Goal: Task Accomplishment & Management: Use online tool/utility

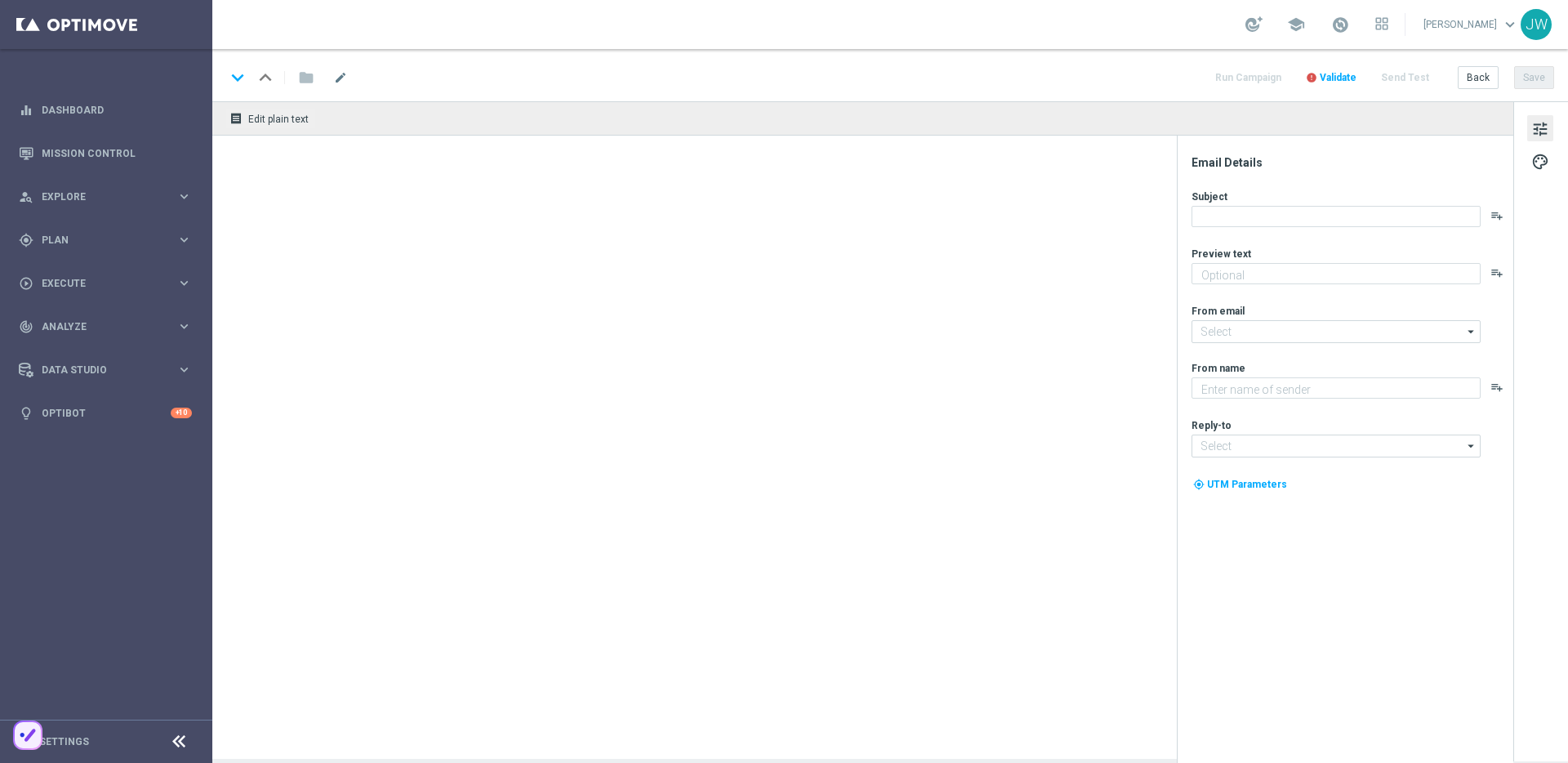
type textarea "Something from us, on us!"
type textarea "Lottoland"
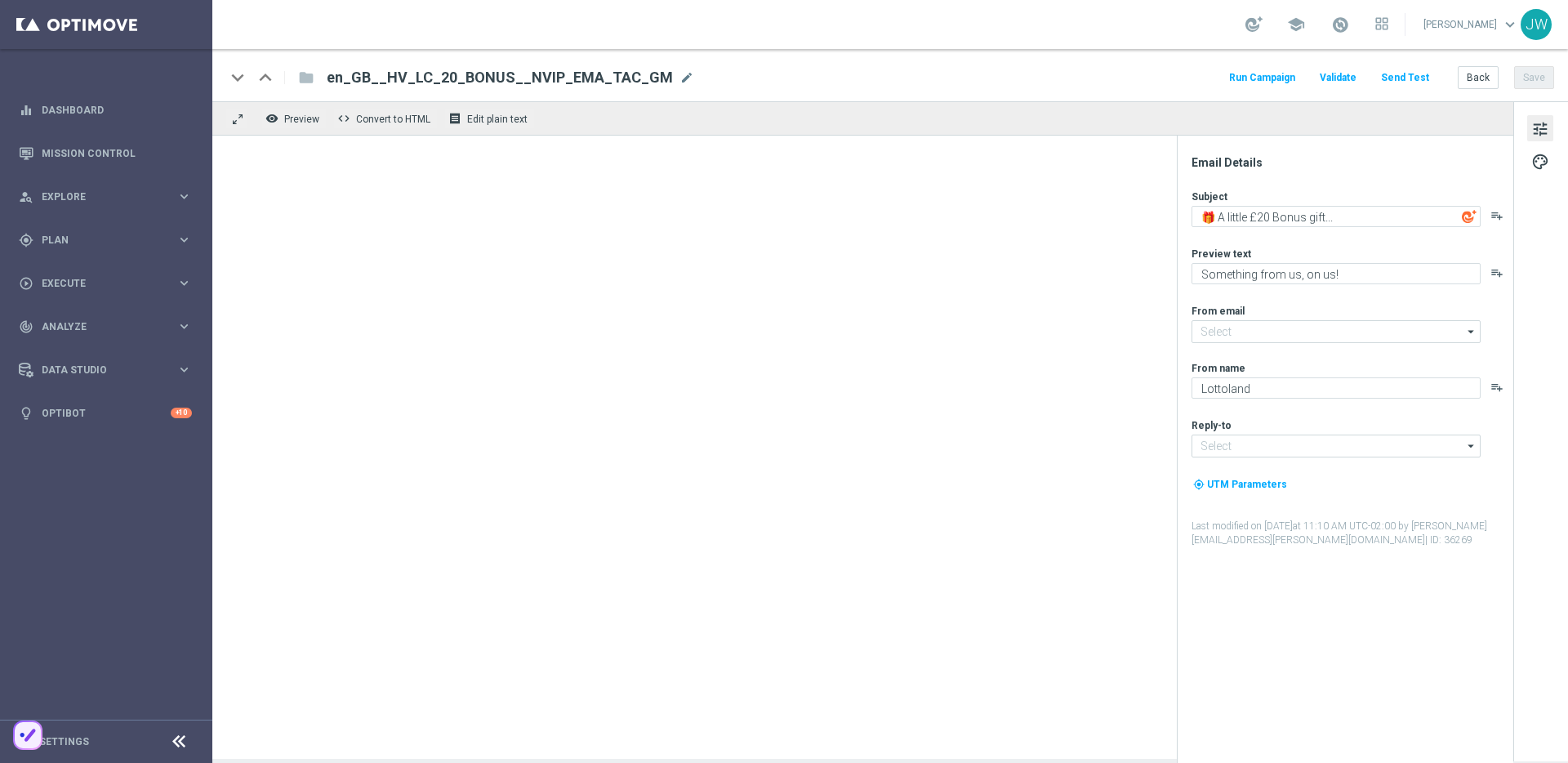
type input "[EMAIL_ADDRESS][DOMAIN_NAME]"
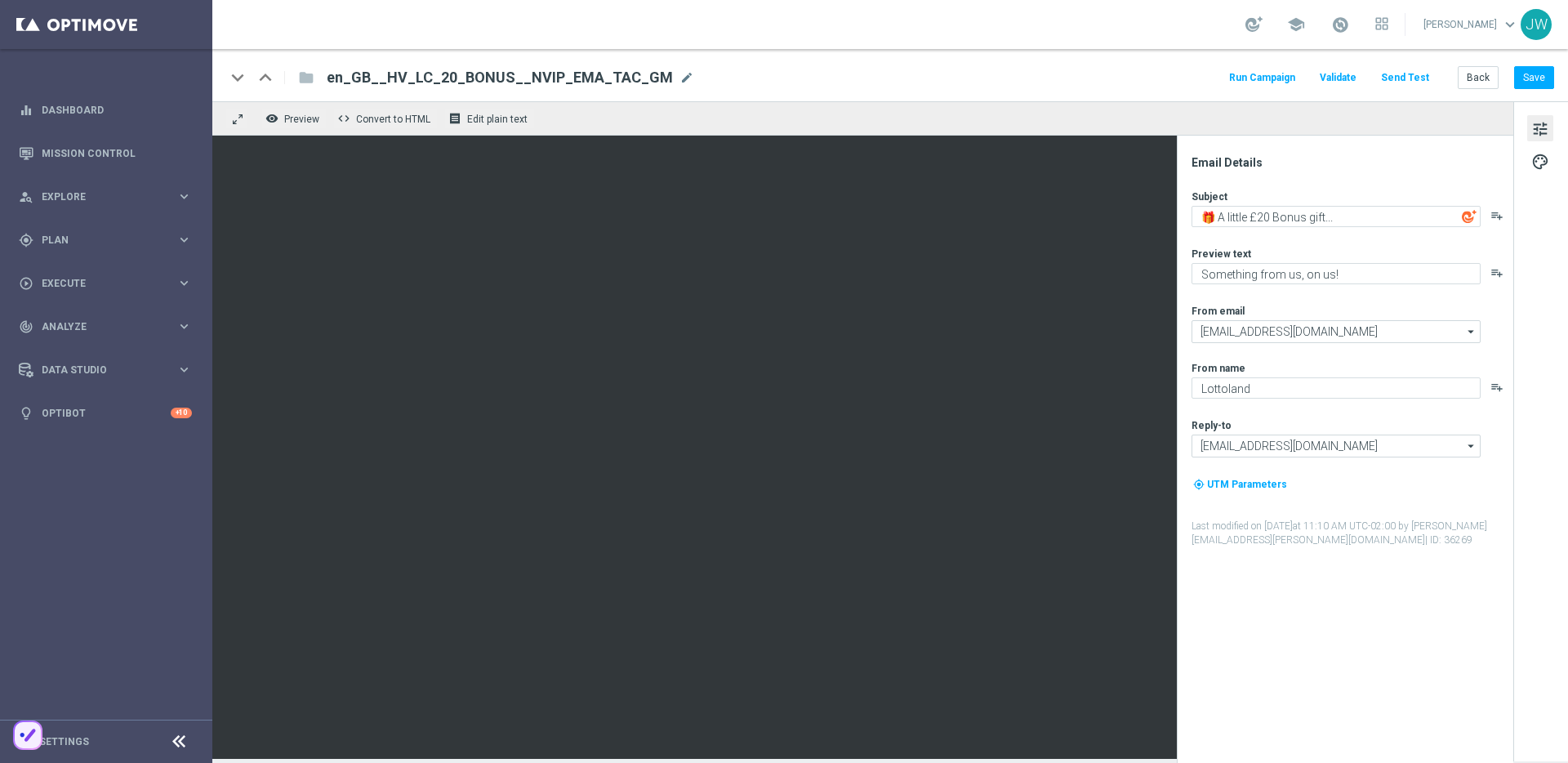
click at [1381, 61] on div "keyboard_arrow_down keyboard_arrow_up folder en_GB__HV_LC_20_BONUS__NVIP_EMA_TA…" at bounding box center [891, 75] width 1356 height 52
click at [1408, 83] on button "Send Test" at bounding box center [1405, 78] width 53 height 22
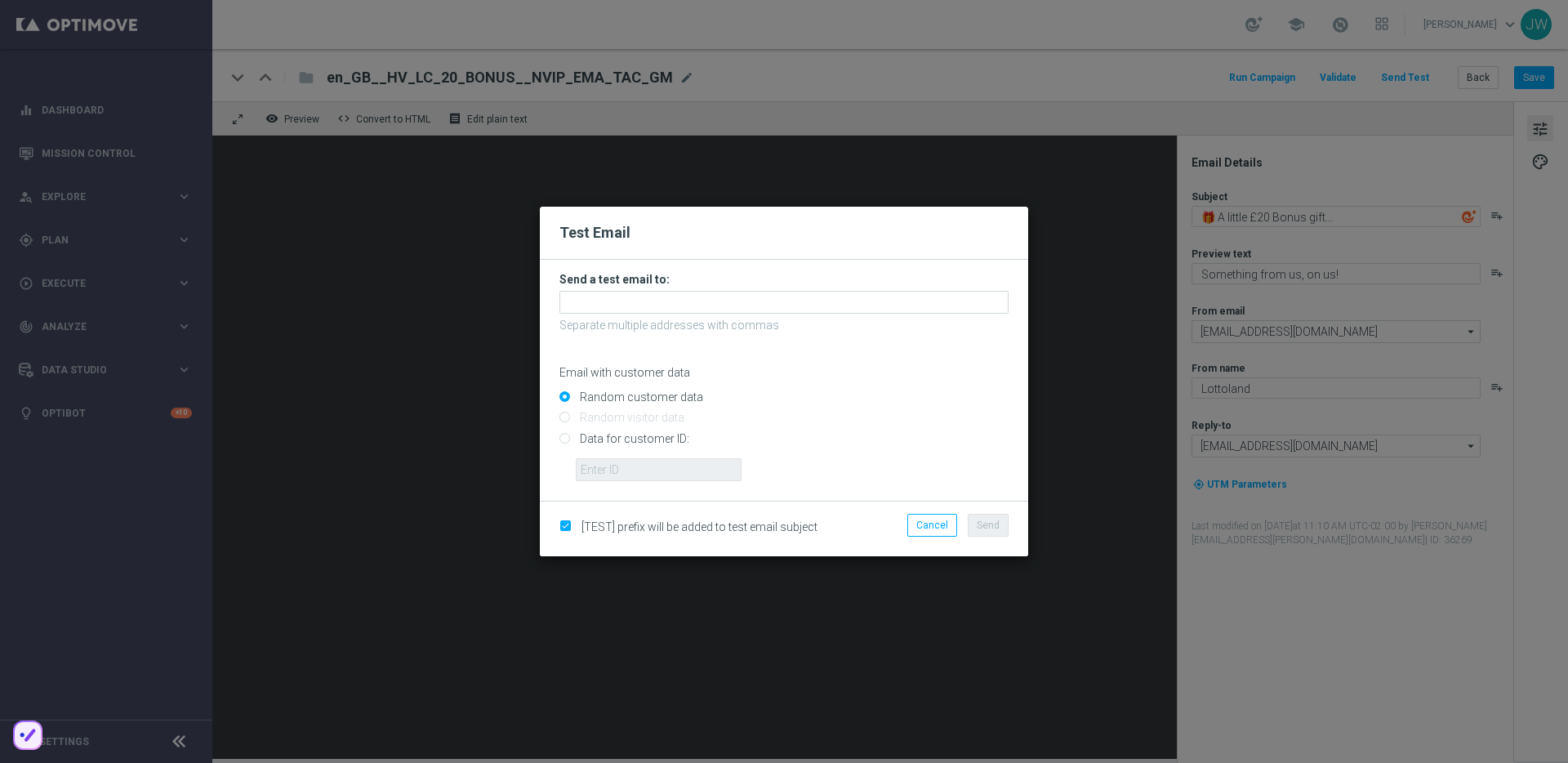
click at [615, 317] on p "Separate multiple addresses with commas" at bounding box center [784, 325] width 449 height 14
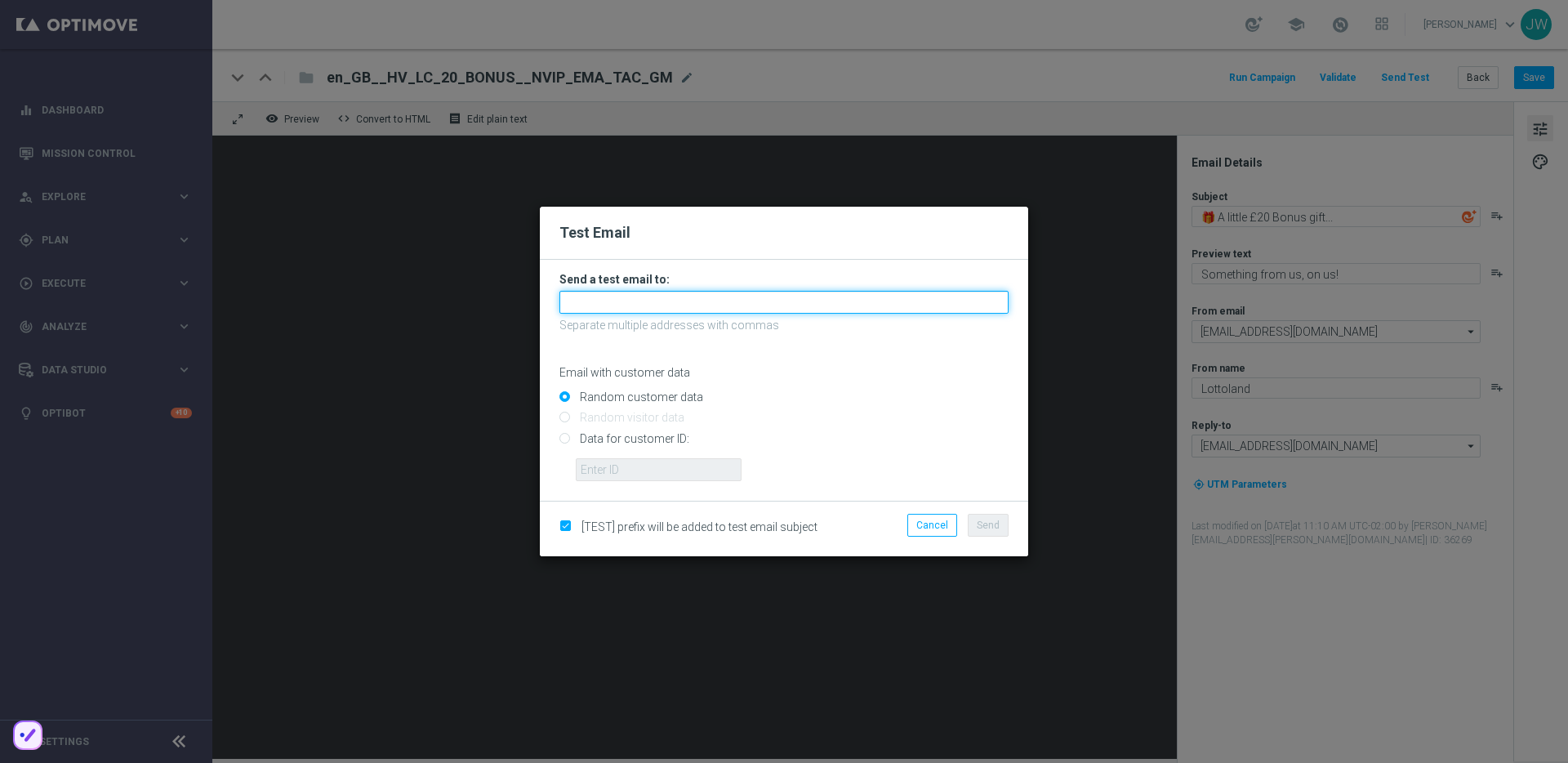
click at [653, 290] on input "text" at bounding box center [784, 301] width 449 height 23
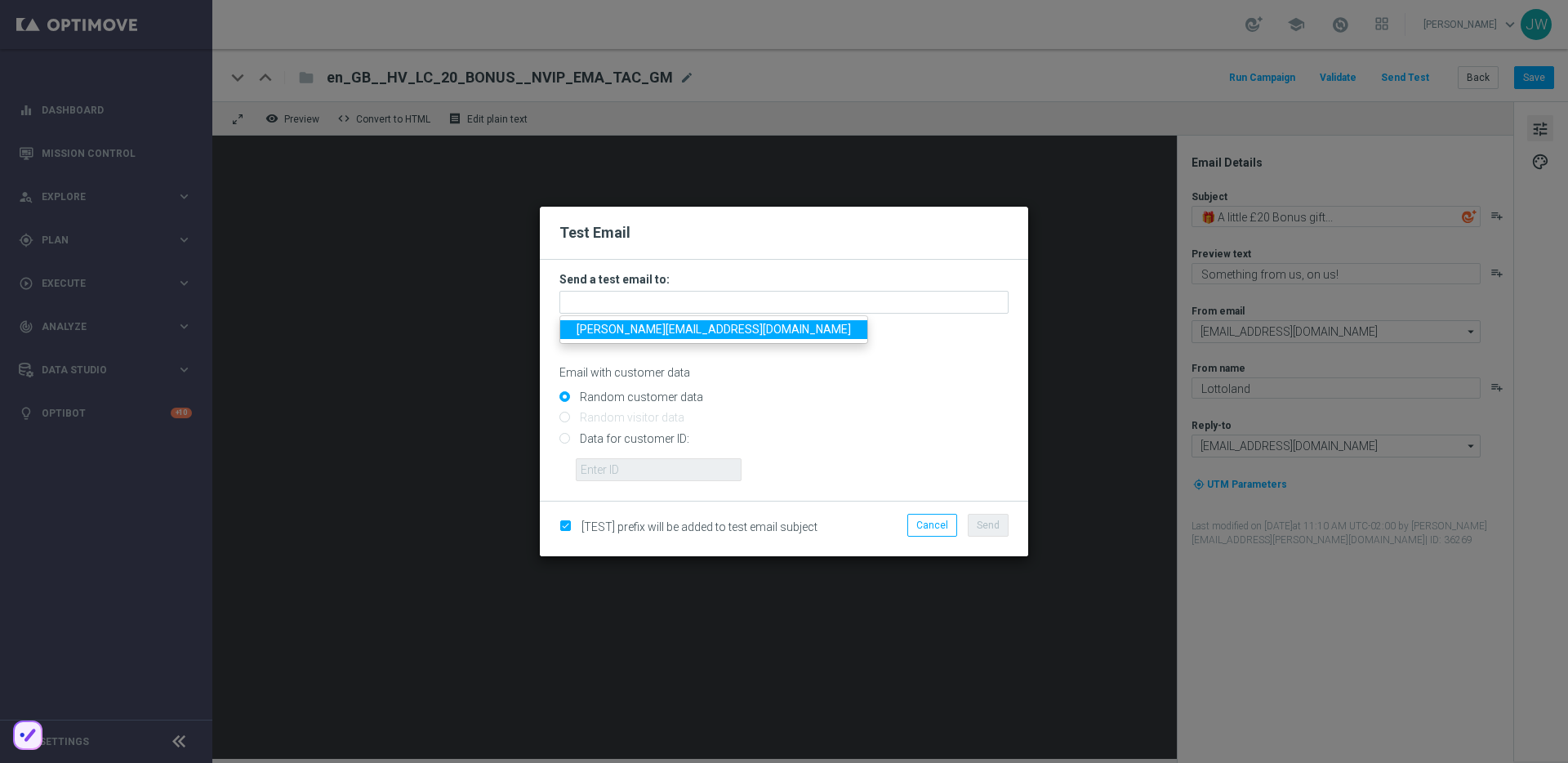
click at [646, 317] on ul "jakub.walczak@lottoland.com" at bounding box center [713, 330] width 308 height 29
click at [645, 324] on p "Separate multiple addresses with commas" at bounding box center [784, 325] width 449 height 14
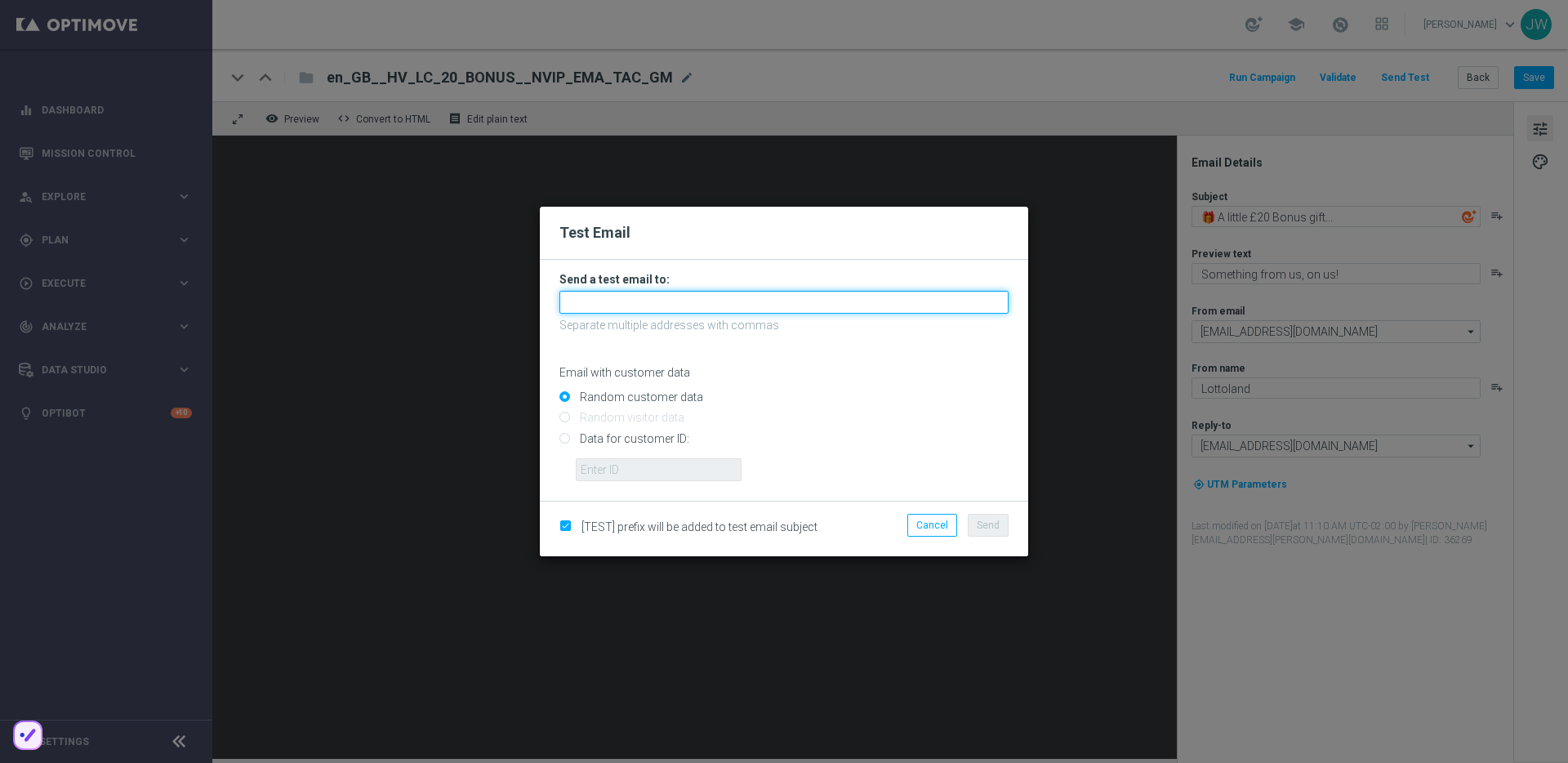
click at [644, 303] on input "text" at bounding box center [784, 301] width 449 height 23
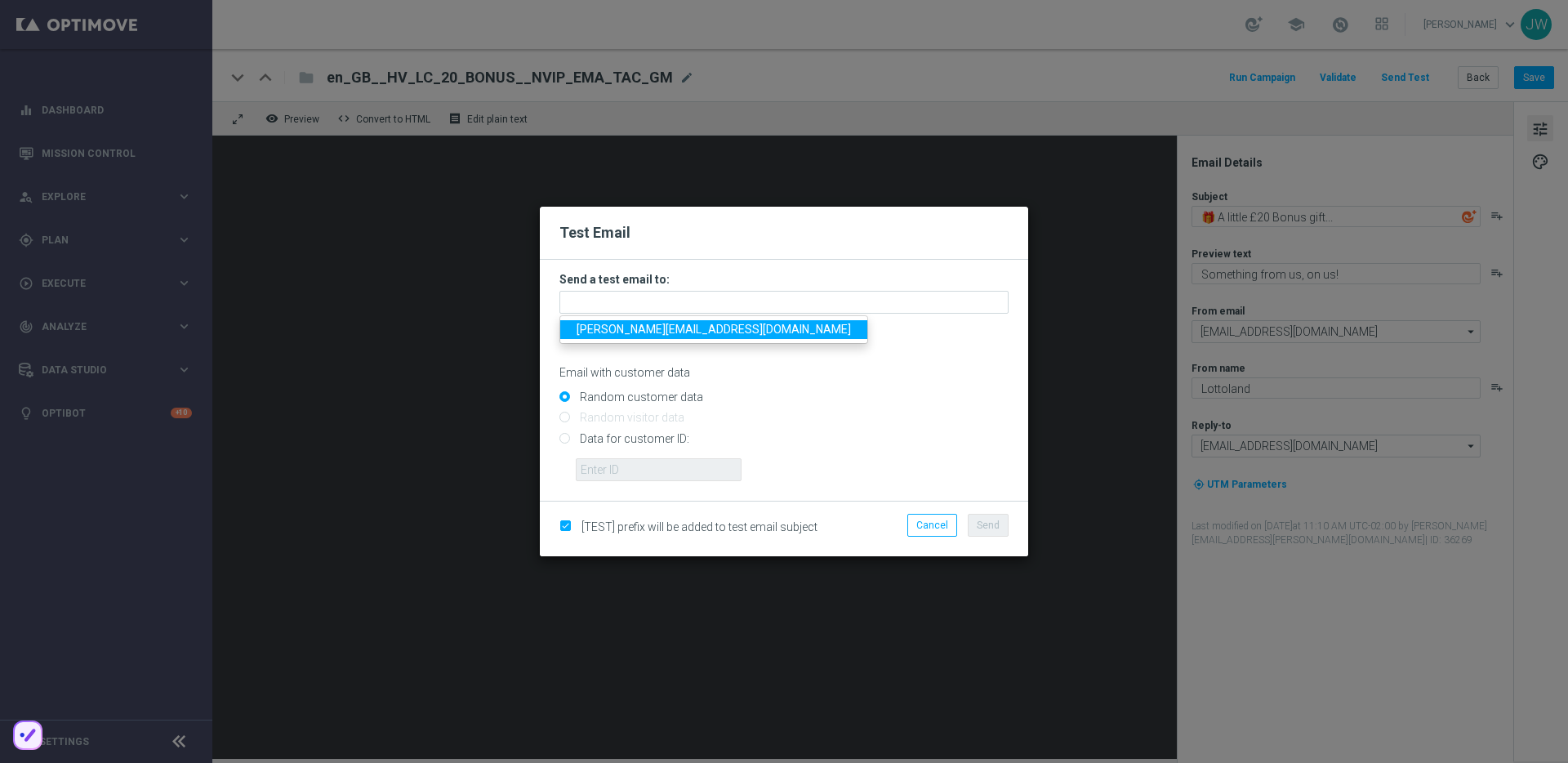
click at [644, 340] on ul "jakub.walczak@lottoland.com" at bounding box center [713, 330] width 308 height 29
click at [644, 326] on span "jakub.walczak@lottoland.com" at bounding box center [714, 329] width 274 height 13
type input "jakub.walczak@lottoland.com"
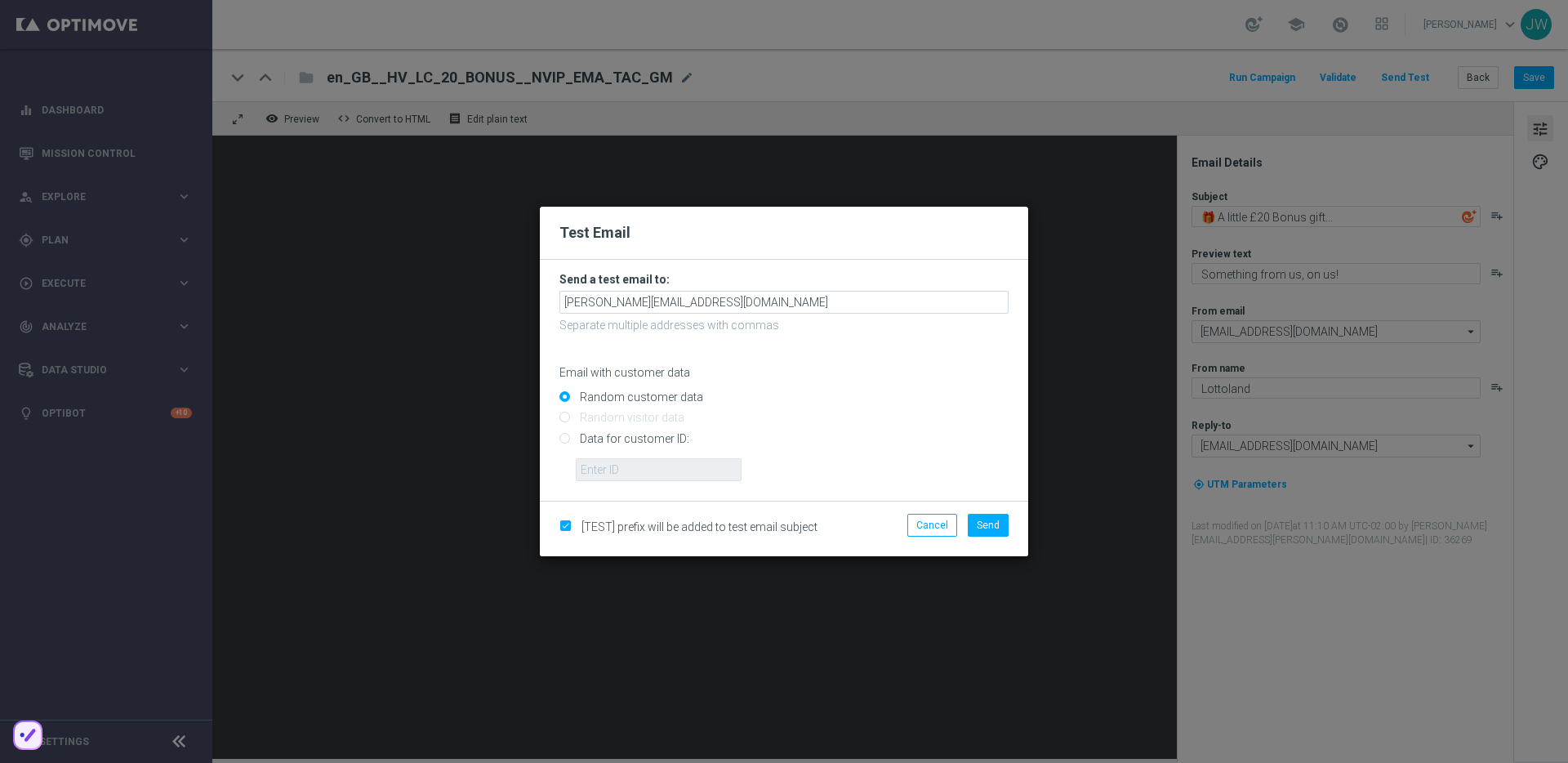
click at [659, 439] on input "Data for customer ID:" at bounding box center [784, 445] width 449 height 23
radio input "true"
click at [663, 456] on div at bounding box center [792, 464] width 457 height 35
click at [677, 484] on form "Send a test email to: jakub.walczak@lottoland.com Separate multiple addresses w…" at bounding box center [784, 380] width 489 height 241
click at [676, 480] on input "text" at bounding box center [659, 469] width 166 height 23
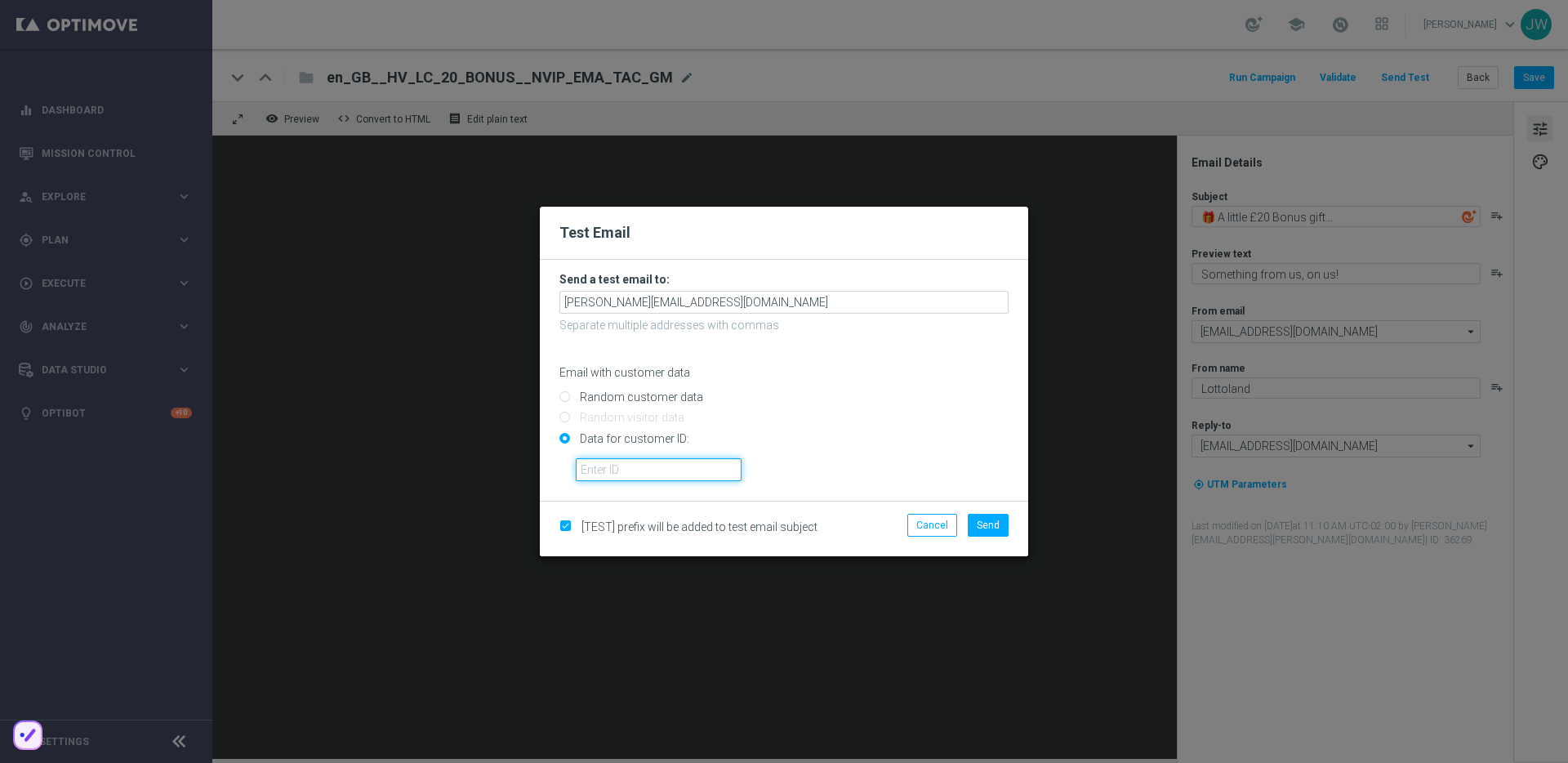
paste input "223890070"
type input "223890070"
click at [869, 460] on div "223890070" at bounding box center [792, 464] width 457 height 35
click at [995, 521] on span "Send" at bounding box center [987, 525] width 23 height 12
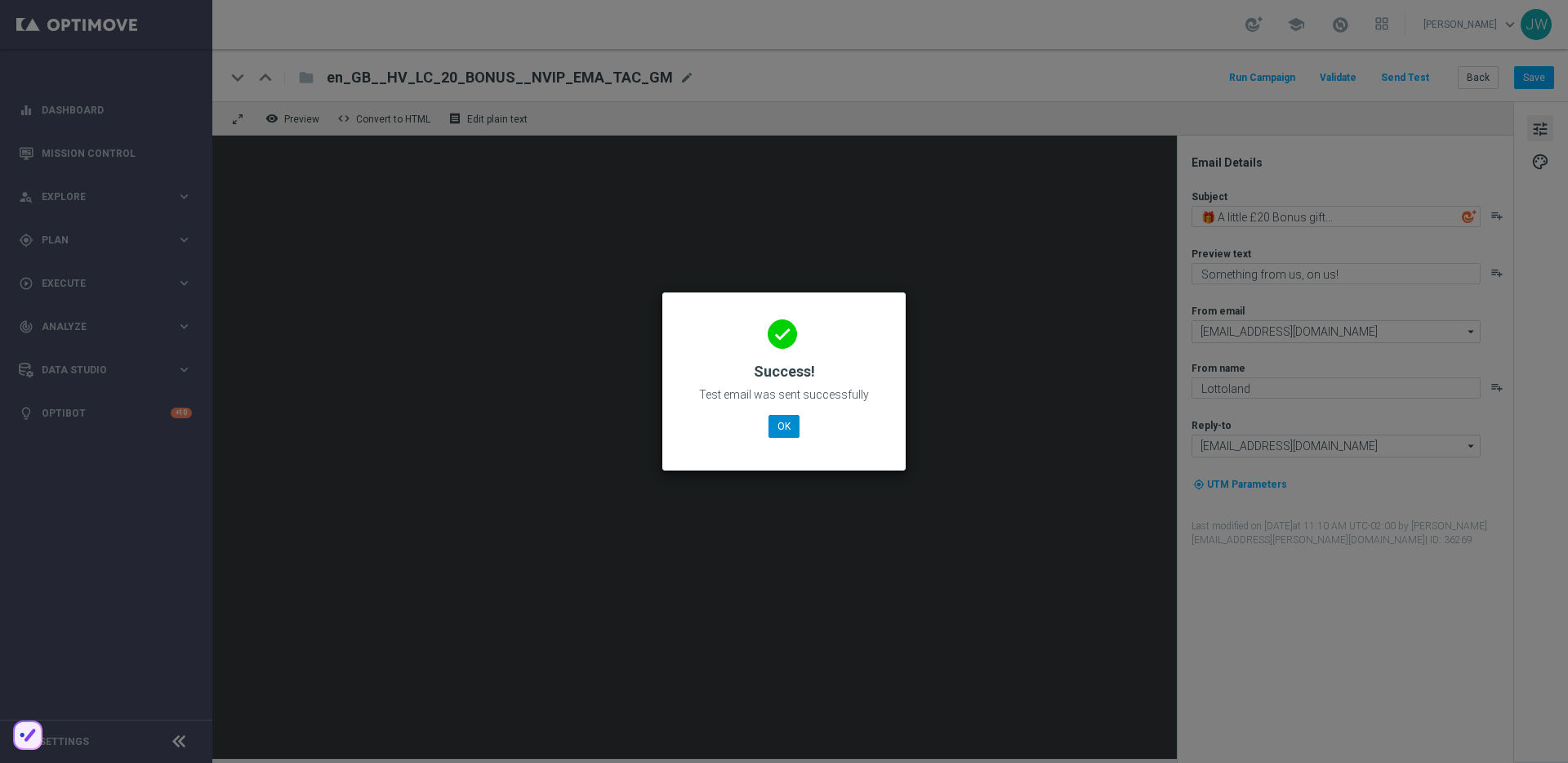
click at [771, 408] on div "done Success! Test email was sent successfully OK" at bounding box center [784, 379] width 204 height 142
click at [787, 431] on button "OK" at bounding box center [784, 426] width 31 height 23
